Goal: Information Seeking & Learning: Learn about a topic

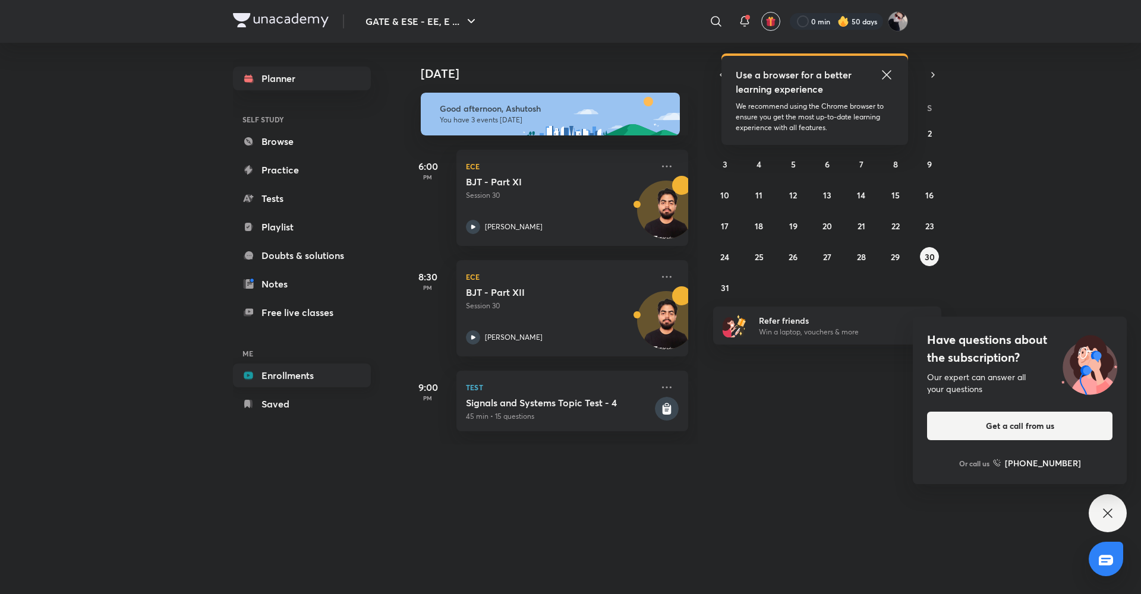
click at [292, 374] on link "Enrollments" at bounding box center [302, 376] width 138 height 24
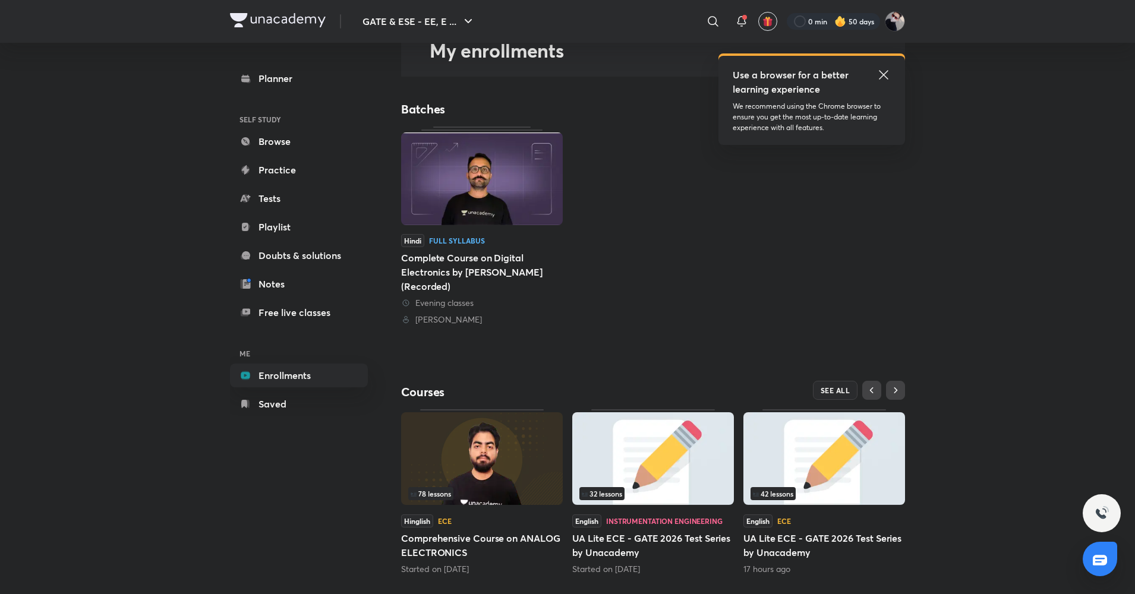
scroll to position [89, 0]
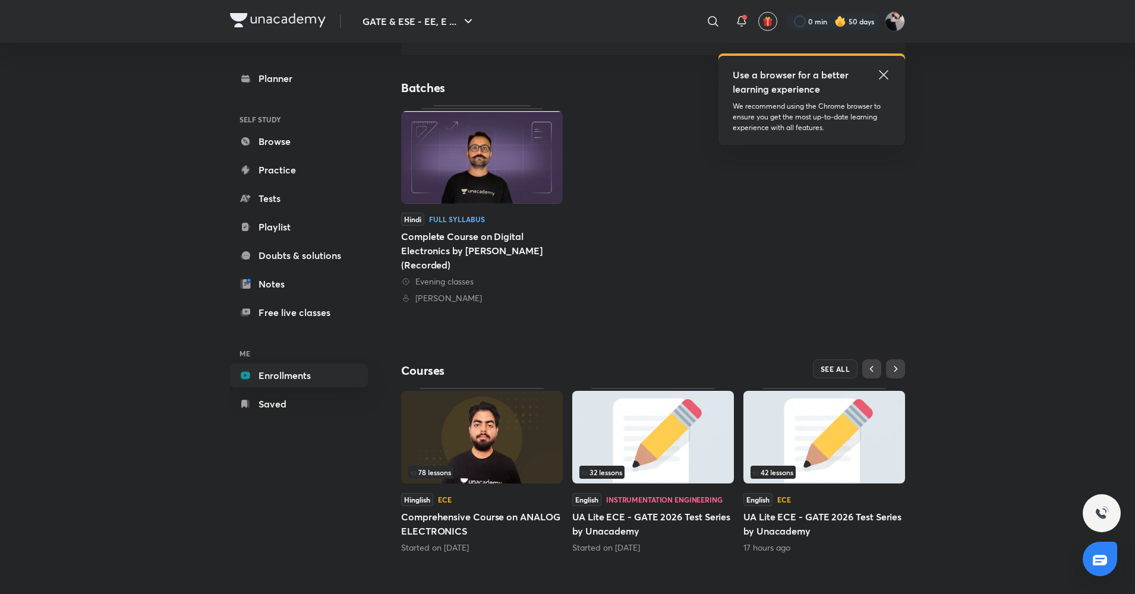
click at [501, 463] on img at bounding box center [482, 437] width 162 height 93
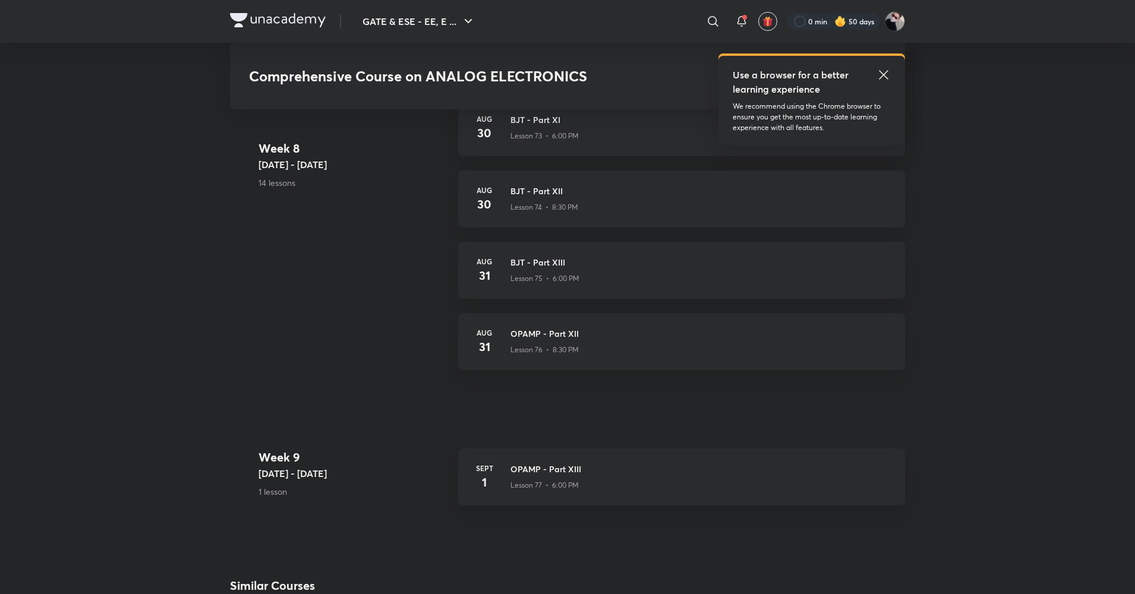
scroll to position [6241, 0]
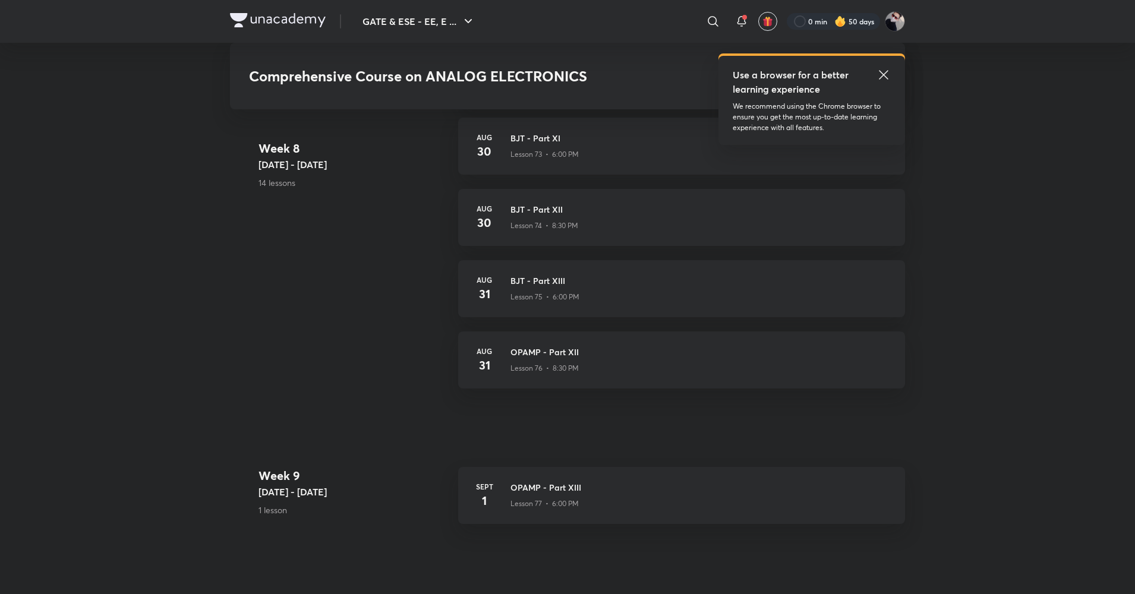
click at [883, 76] on icon at bounding box center [883, 74] width 9 height 9
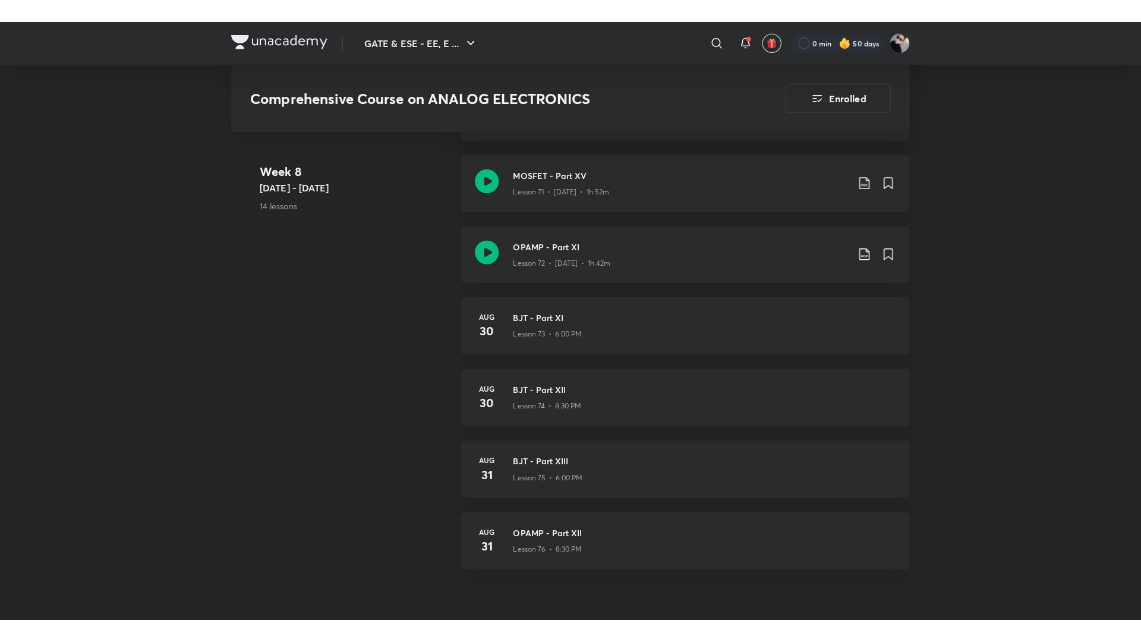
scroll to position [6080, 0]
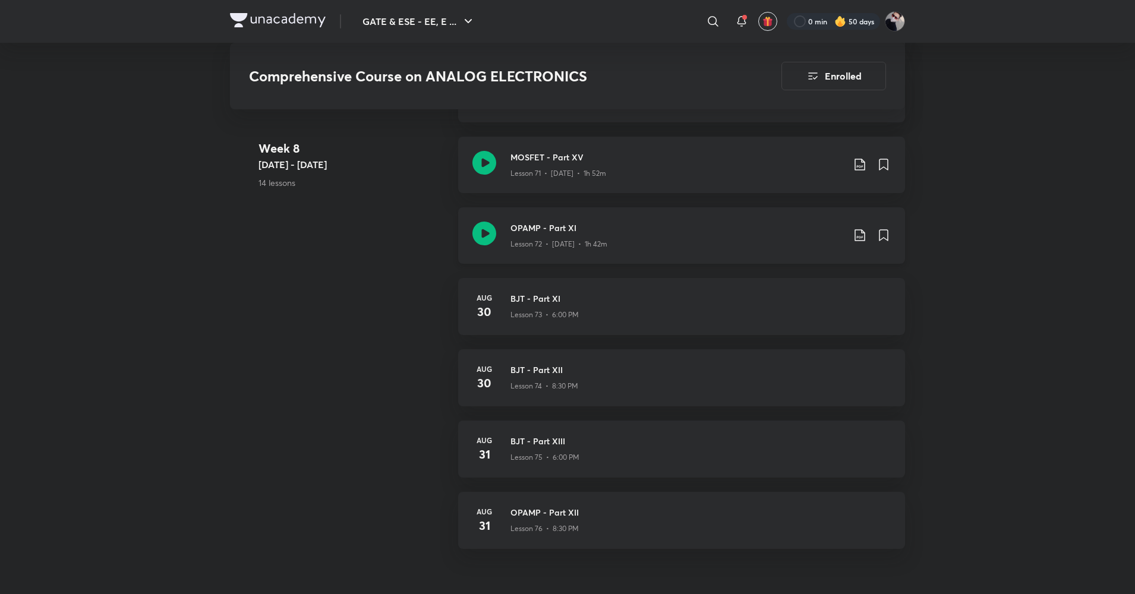
click at [485, 232] on icon at bounding box center [484, 234] width 24 height 24
